Goal: Information Seeking & Learning: Learn about a topic

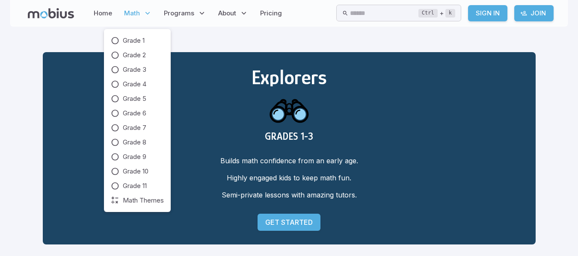
click at [136, 16] on span "Math" at bounding box center [132, 13] width 16 height 9
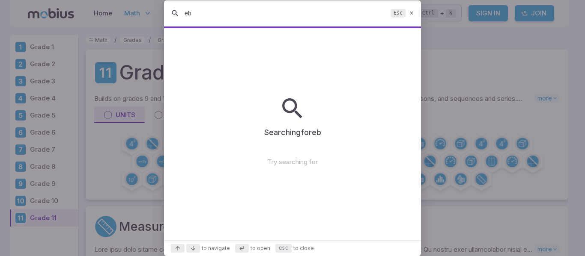
type input "e"
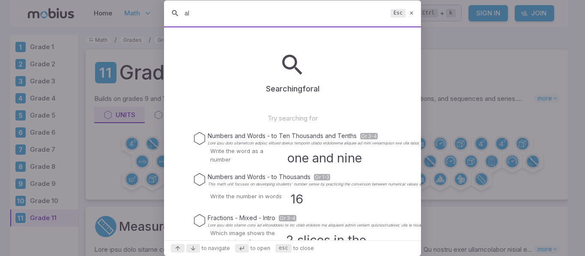
type input "alg"
